Goal: Information Seeking & Learning: Learn about a topic

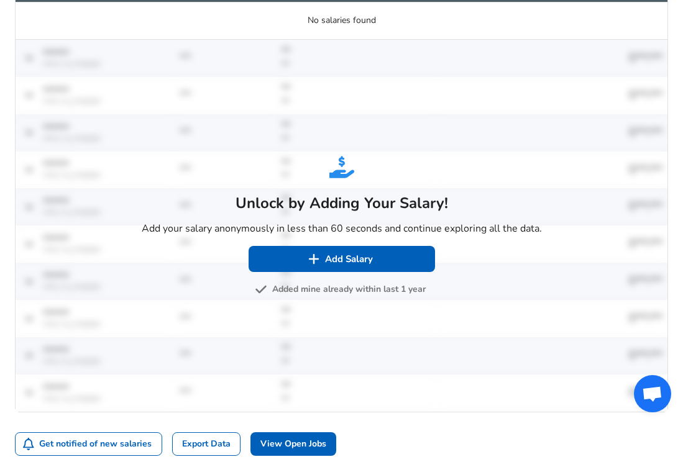
scroll to position [626, 0]
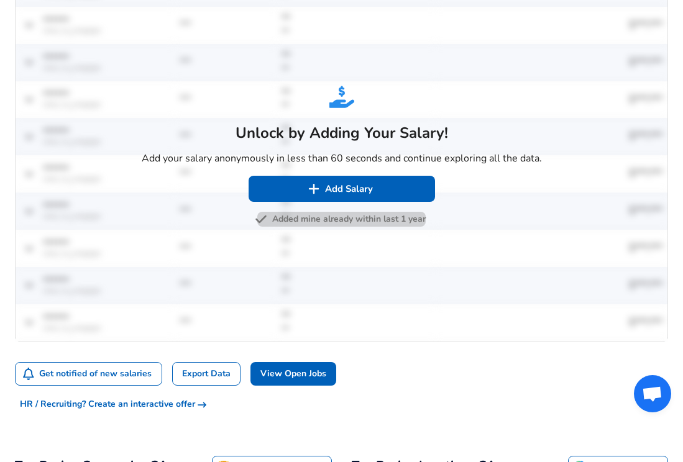
click at [300, 222] on button "Added mine already within last 1 year" at bounding box center [341, 220] width 168 height 16
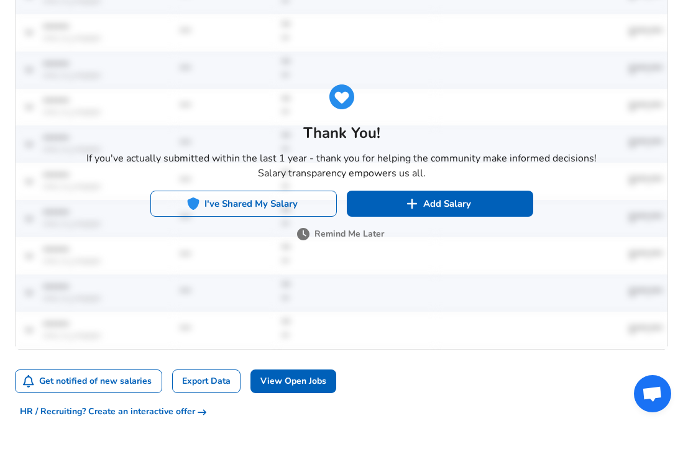
click at [292, 210] on button "I've Shared My Salary" at bounding box center [243, 204] width 186 height 26
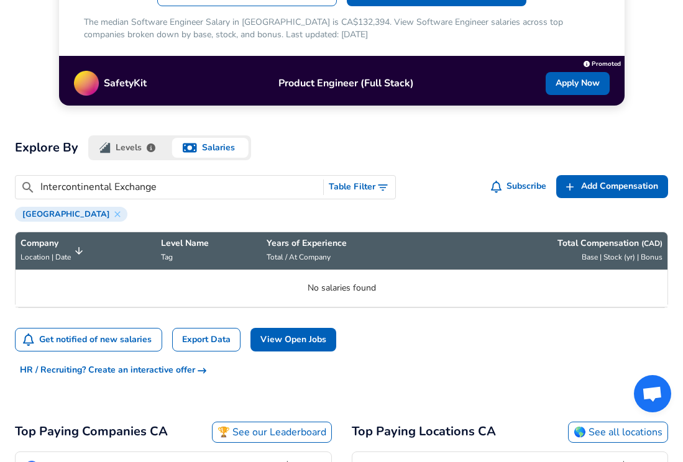
scroll to position [273, 0]
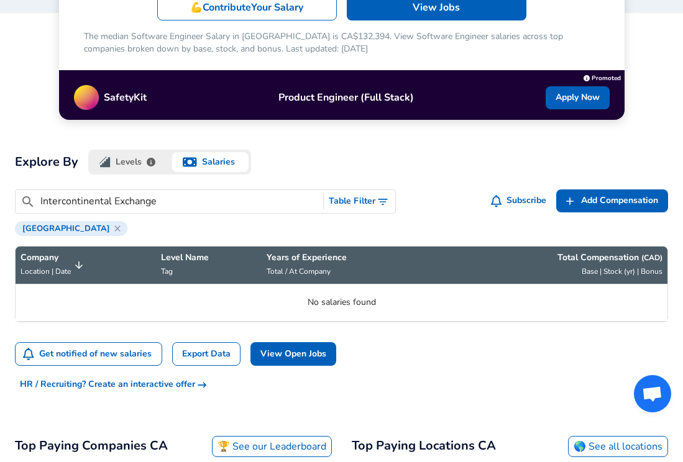
click at [113, 225] on icon at bounding box center [118, 229] width 10 height 10
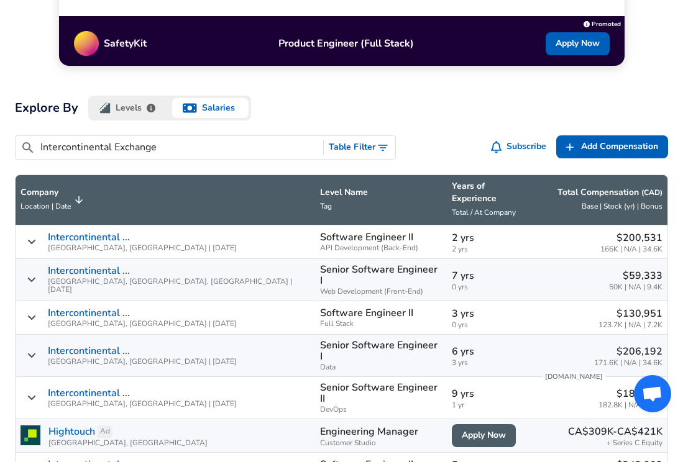
scroll to position [319, 0]
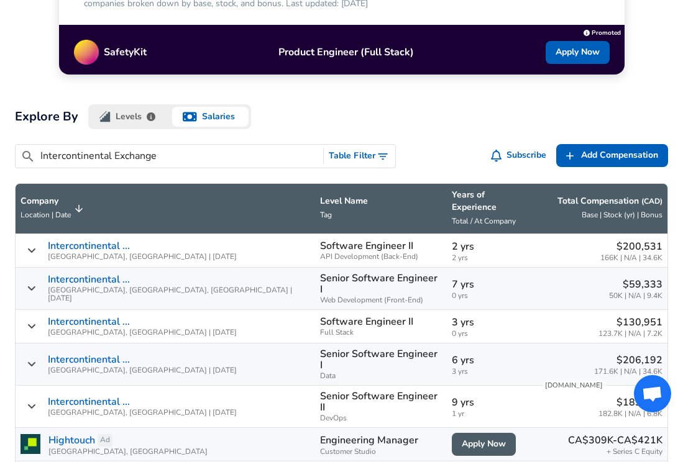
click at [137, 109] on button "Levels" at bounding box center [128, 116] width 81 height 25
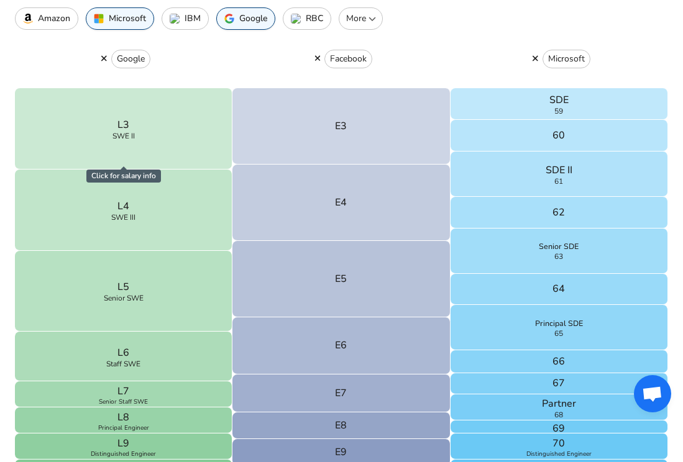
scroll to position [356, 0]
